Goal: Information Seeking & Learning: Find specific fact

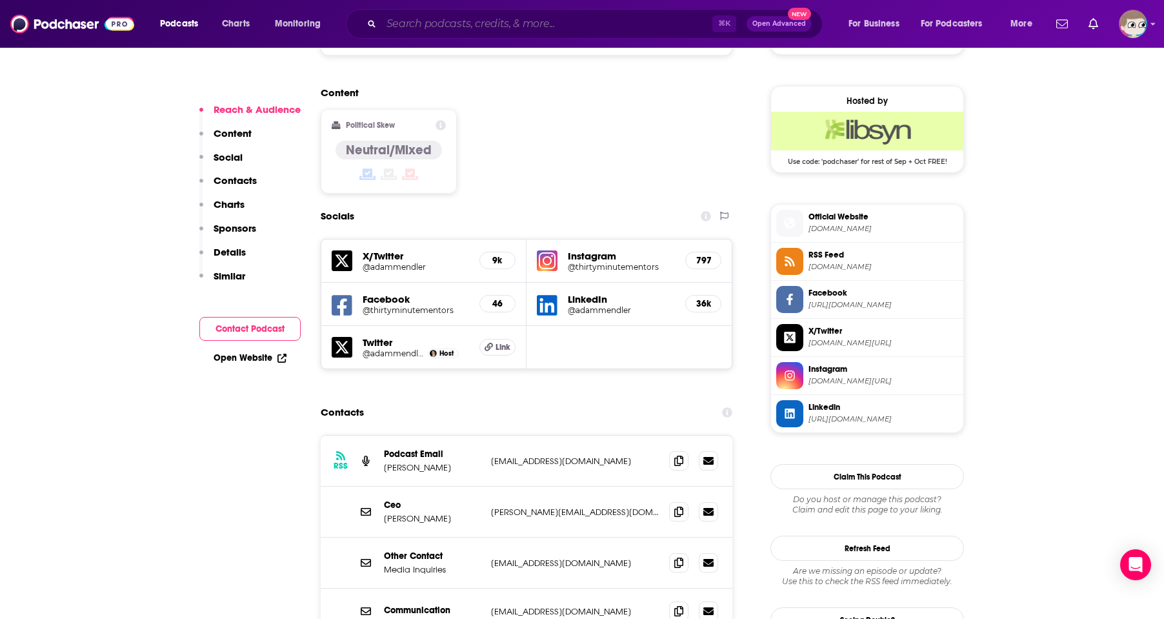
click at [425, 25] on input "Search podcasts, credits, & more..." at bounding box center [546, 24] width 331 height 21
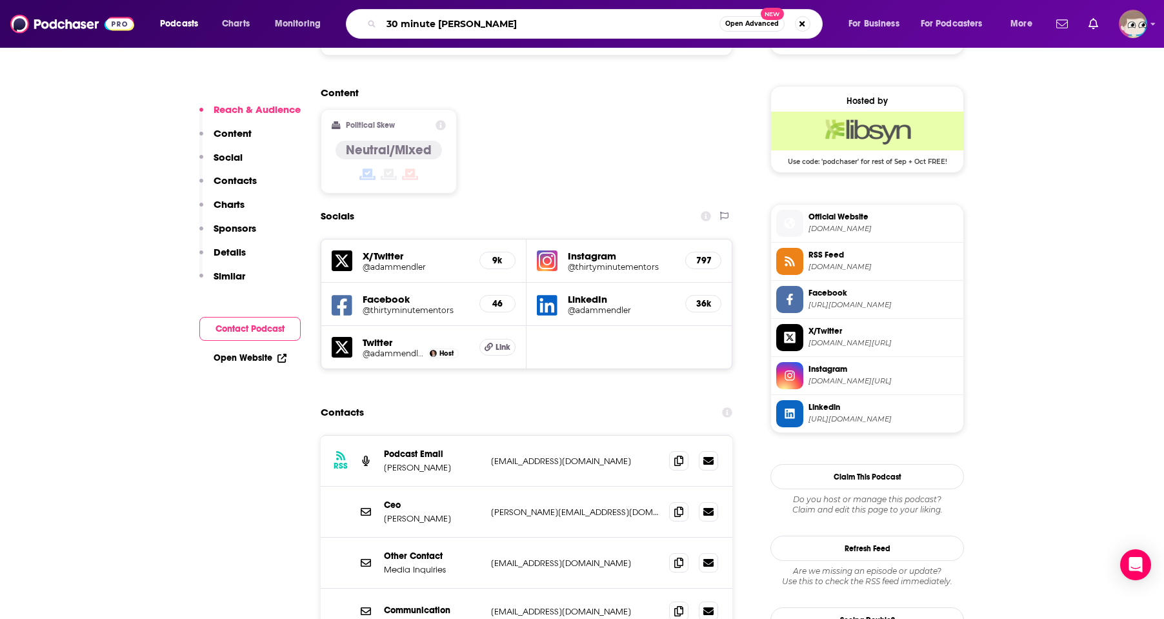
type input "30 minute mentor"
